Goal: Task Accomplishment & Management: Use online tool/utility

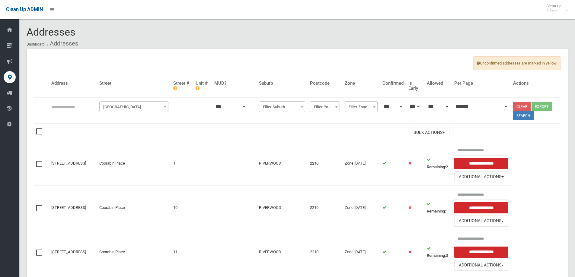
click at [67, 110] on input "text" at bounding box center [72, 106] width 43 height 11
type input "***"
click at [132, 107] on span "Filter Street" at bounding box center [134, 107] width 66 height 8
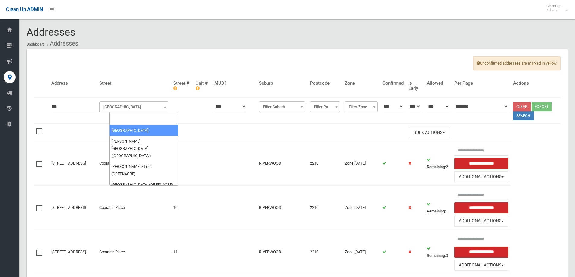
click at [137, 121] on input "search" at bounding box center [144, 119] width 66 height 10
type input "******"
select select "****"
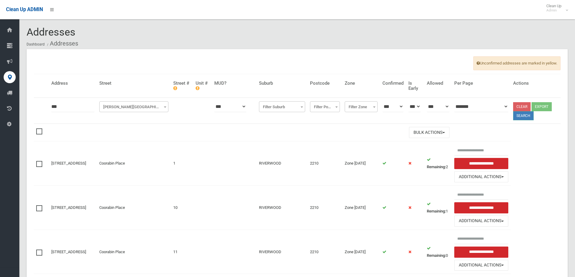
click at [528, 119] on button "Search" at bounding box center [523, 115] width 21 height 9
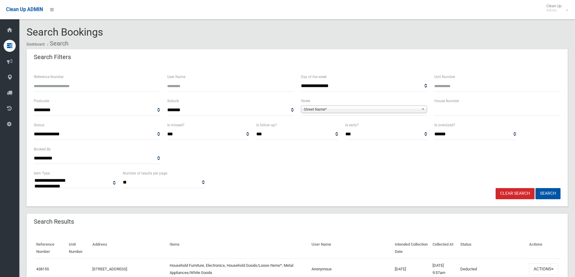
select select
click at [321, 110] on span "Street Name*" at bounding box center [361, 109] width 115 height 7
type input "******"
click at [348, 126] on li "Rawson Road (GREENACRE 2190)" at bounding box center [363, 127] width 123 height 8
click at [463, 113] on input "text" at bounding box center [497, 110] width 126 height 11
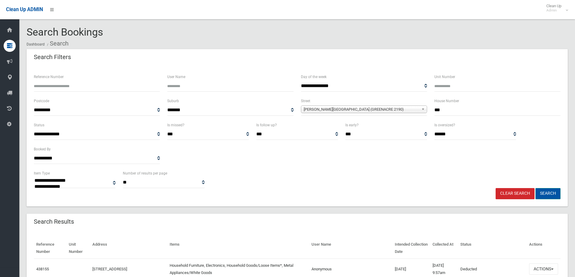
type input "***"
click at [555, 195] on button "Search" at bounding box center [547, 193] width 25 height 11
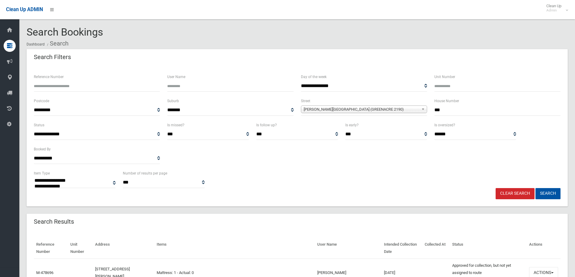
select select
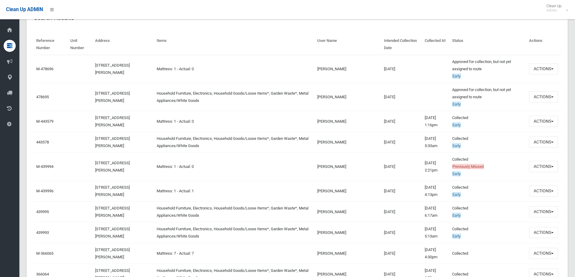
scroll to position [211, 0]
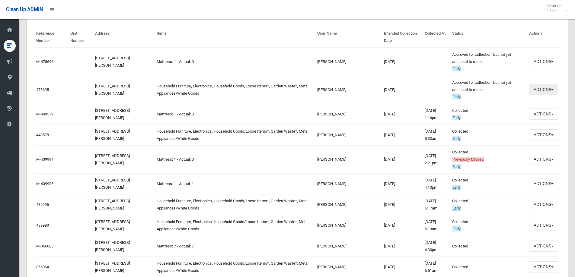
click at [545, 91] on button "Actions" at bounding box center [543, 89] width 29 height 11
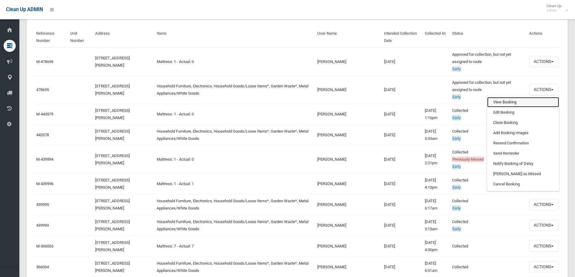
click at [519, 104] on link "View Booking" at bounding box center [523, 102] width 72 height 10
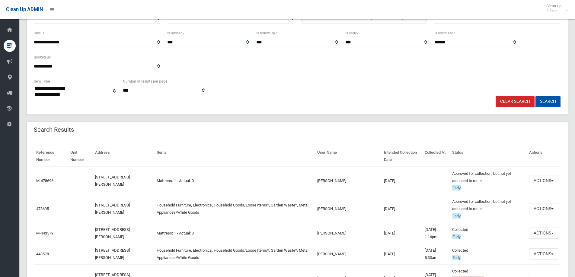
scroll to position [91, 0]
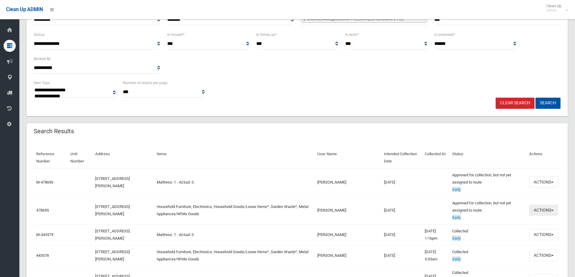
click at [540, 211] on button "Actions" at bounding box center [543, 210] width 29 height 11
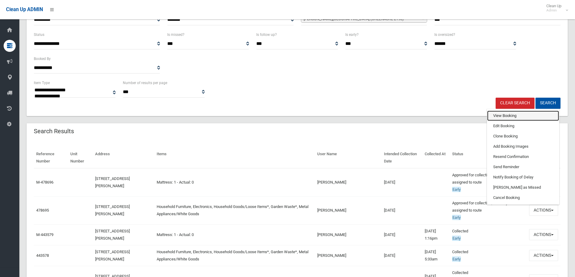
click at [511, 118] on link "View Booking" at bounding box center [523, 116] width 72 height 10
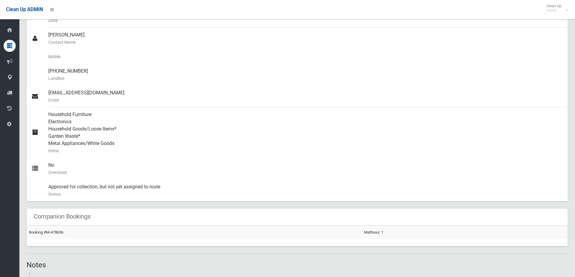
scroll to position [181, 0]
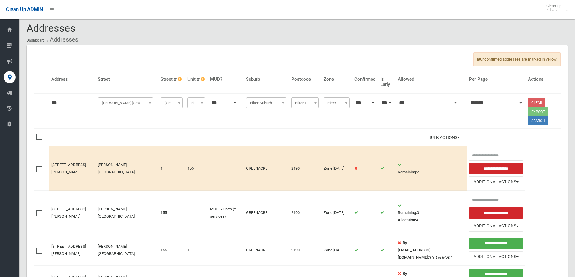
scroll to position [91, 0]
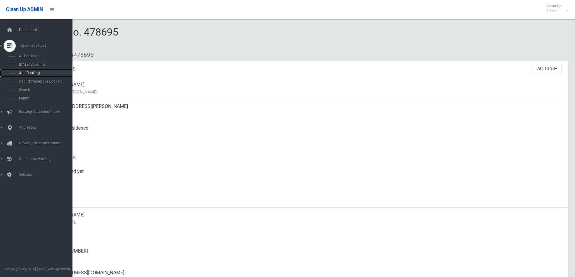
click at [30, 74] on span "Add Booking" at bounding box center [44, 73] width 55 height 4
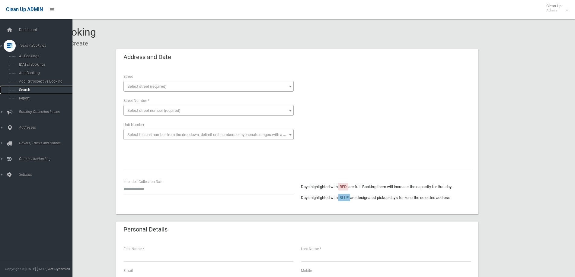
click at [26, 89] on span "Search" at bounding box center [44, 90] width 55 height 4
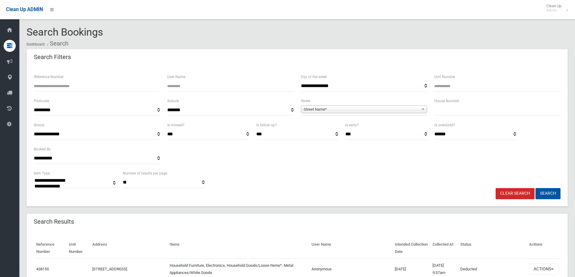
select select
